Goal: Task Accomplishment & Management: Complete application form

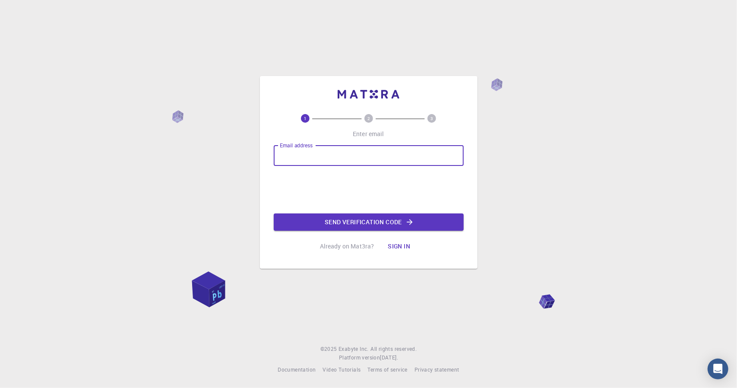
type input "[EMAIL_ADDRESS][DOMAIN_NAME]"
click at [358, 221] on button "Send verification code" at bounding box center [369, 221] width 190 height 17
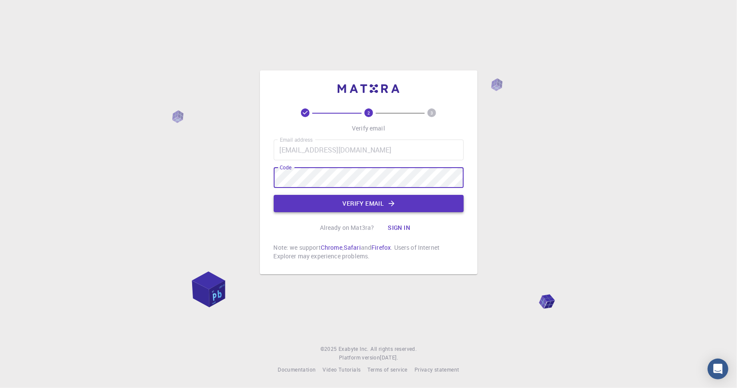
click at [324, 199] on button "Verify email" at bounding box center [369, 203] width 190 height 17
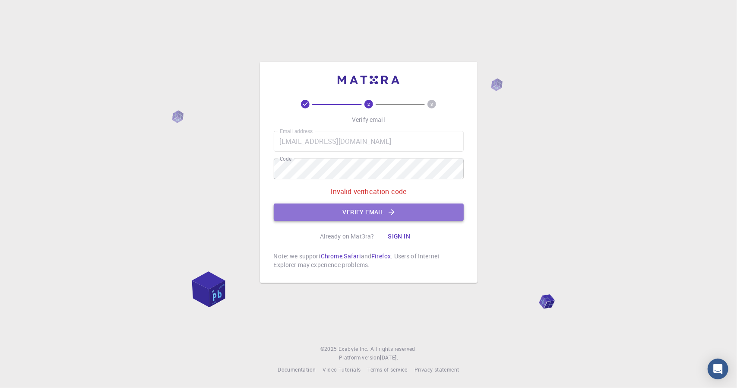
click at [357, 211] on button "Verify email" at bounding box center [369, 211] width 190 height 17
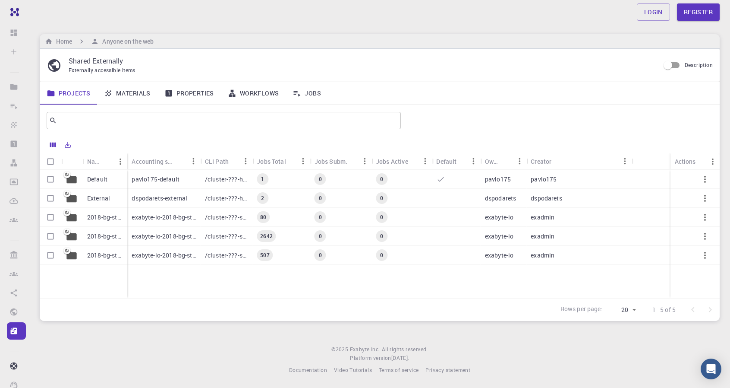
click at [94, 179] on p "Default" at bounding box center [97, 179] width 20 height 9
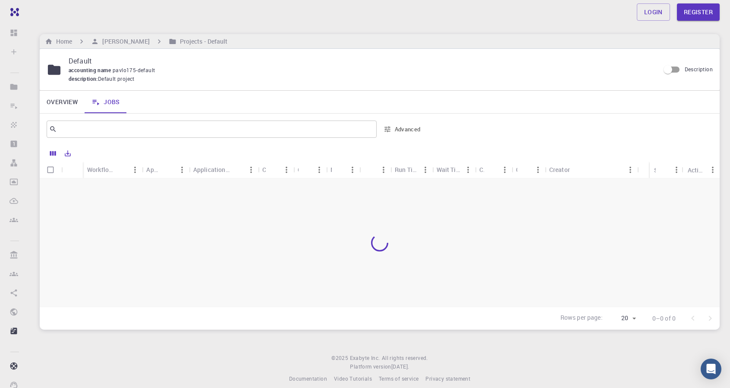
click at [114, 100] on link "Jobs" at bounding box center [106, 102] width 42 height 22
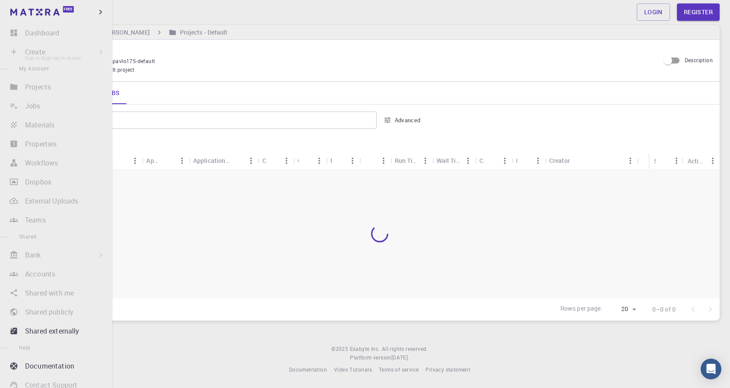
click at [33, 51] on li "Create Sign In (Sign Up) to Access New Job New Material Create Material Upload …" at bounding box center [56, 51] width 112 height 17
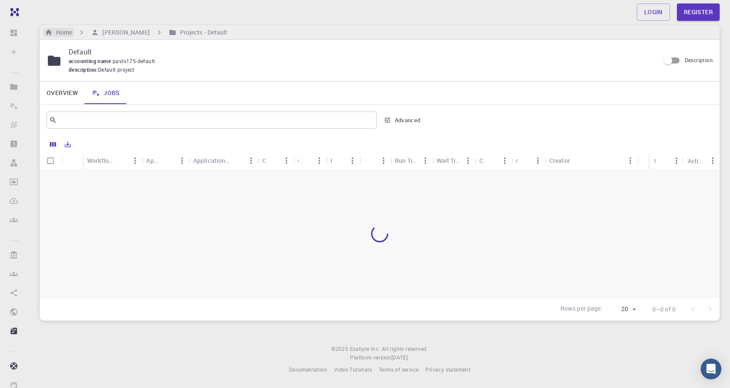
click at [63, 28] on h6 "Home" at bounding box center [62, 32] width 19 height 9
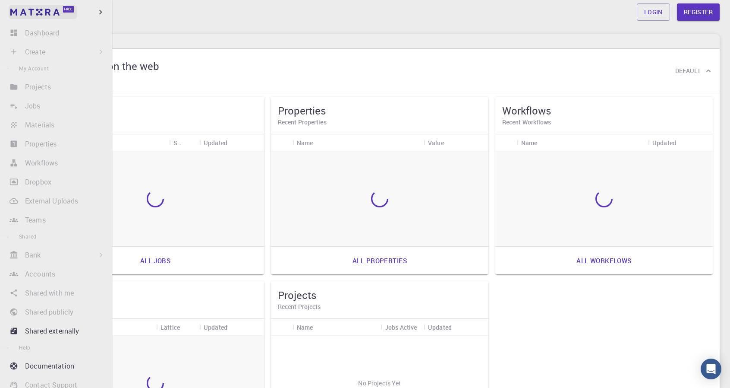
click at [53, 12] on img at bounding box center [34, 12] width 49 height 7
click at [102, 11] on icon "button" at bounding box center [100, 11] width 9 height 9
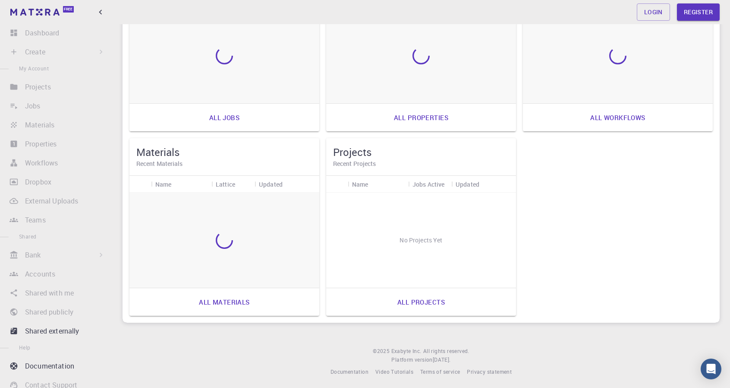
scroll to position [145, 0]
